Goal: Navigation & Orientation: Find specific page/section

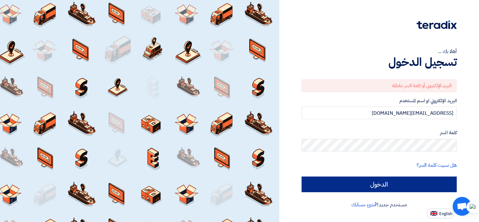
click at [356, 188] on input "الدخول" at bounding box center [378, 184] width 155 height 16
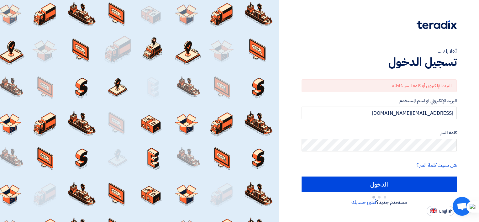
type input "Sign in"
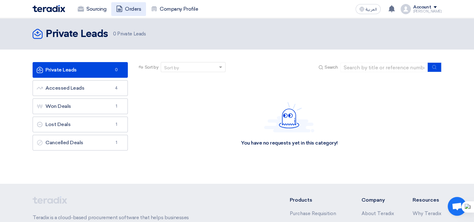
click at [128, 9] on link "Orders" at bounding box center [128, 9] width 35 height 14
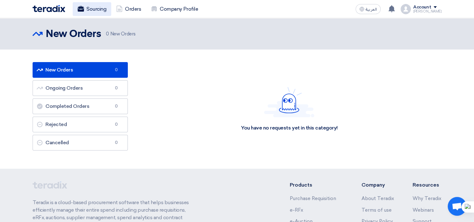
click at [91, 8] on link "Sourcing" at bounding box center [92, 9] width 39 height 14
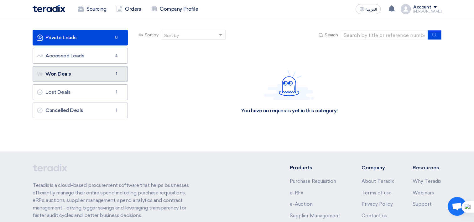
scroll to position [31, 0]
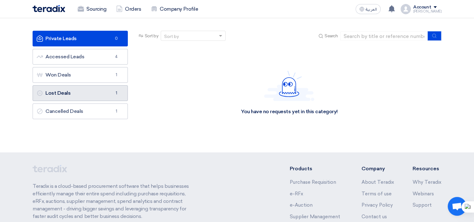
click at [85, 95] on link "Lost Deals Lost Deals 1" at bounding box center [80, 93] width 95 height 16
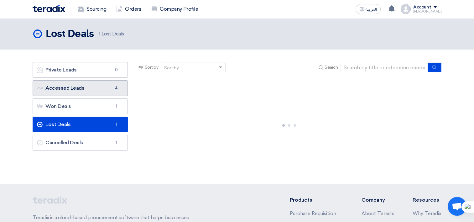
click at [97, 88] on link "Accessed Leads Accessed Leads 4" at bounding box center [80, 88] width 95 height 16
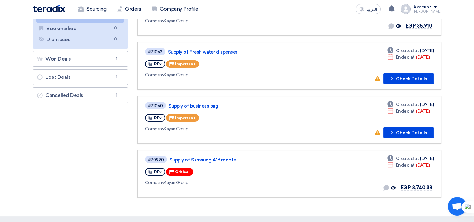
scroll to position [63, 0]
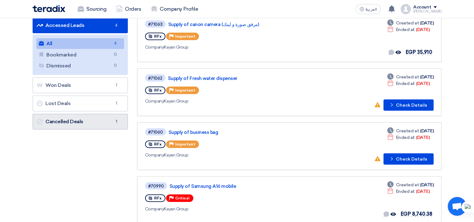
click at [80, 123] on link "Cancelled Deals Cancelled Deals 1" at bounding box center [80, 122] width 95 height 16
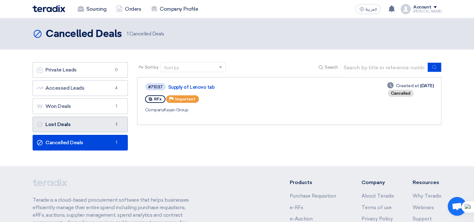
click at [82, 125] on link "Lost Deals Lost Deals 1" at bounding box center [80, 124] width 95 height 16
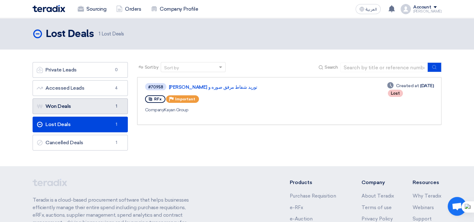
click at [93, 110] on link "Won Deals Won Deals 1" at bounding box center [80, 106] width 95 height 16
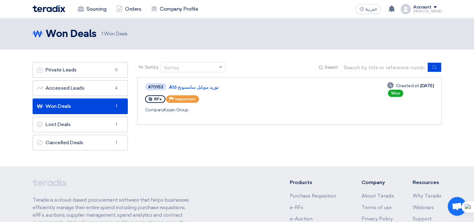
click at [258, 96] on div "RFx Priority Important" at bounding box center [236, 99] width 182 height 10
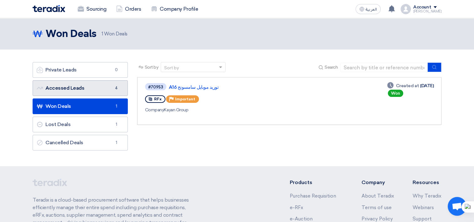
click at [80, 91] on link "Accessed Leads Accessed Leads 4" at bounding box center [80, 88] width 95 height 16
